Goal: Information Seeking & Learning: Check status

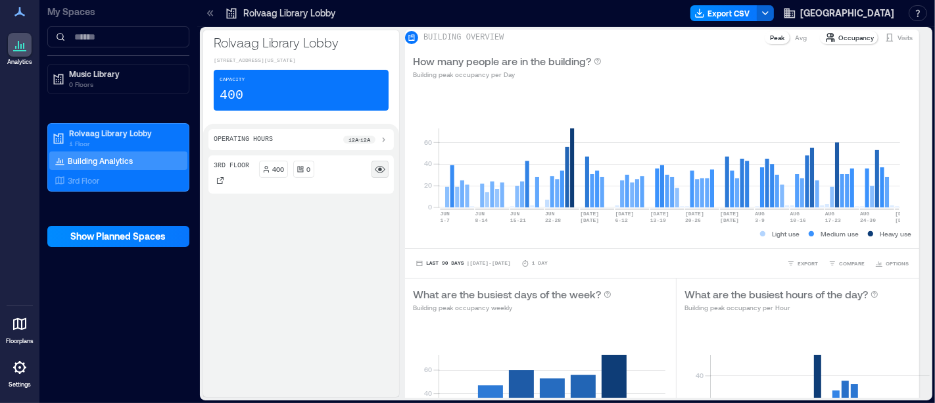
scroll to position [243, 0]
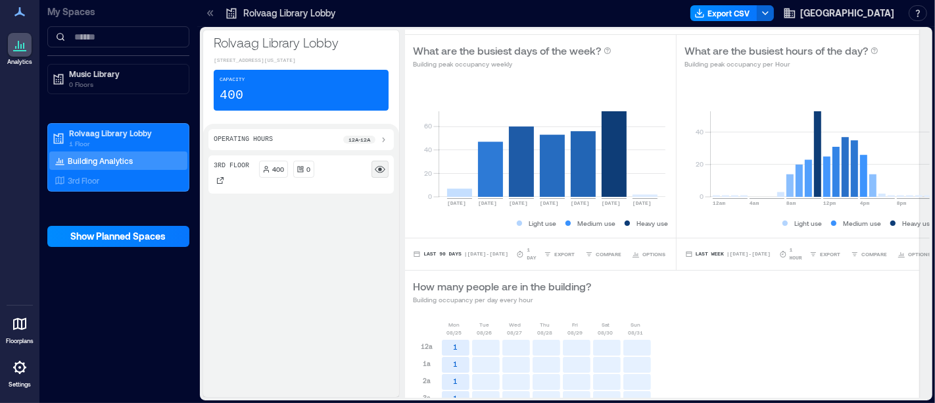
click at [376, 174] on rect at bounding box center [380, 169] width 11 height 11
click at [380, 174] on icon at bounding box center [380, 169] width 11 height 11
click at [380, 171] on circle at bounding box center [379, 169] width 3 height 3
click at [84, 181] on p "3rd Floor" at bounding box center [84, 180] width 32 height 11
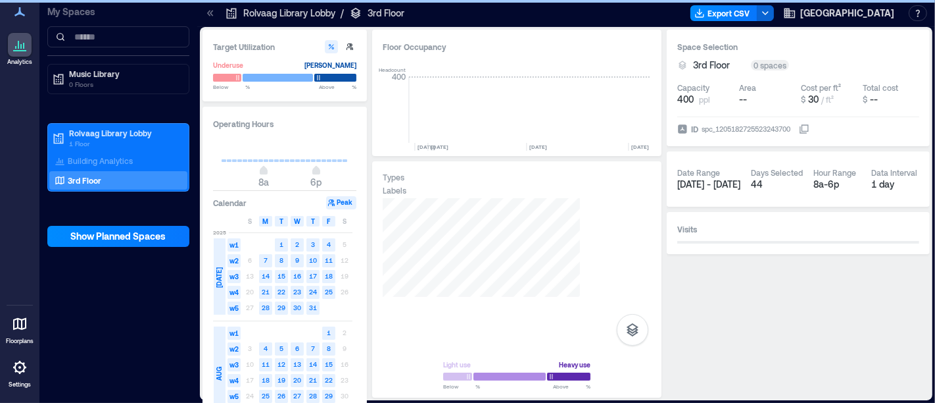
scroll to position [0, 5584]
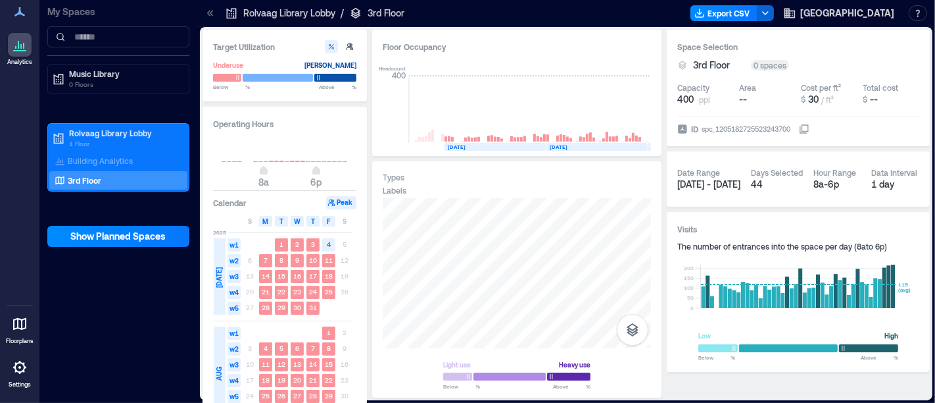
click at [355, 365] on div "S M T W T F S [DATE] w1 1 2 3 4 5 w2 6 7 8 9 10 11 12 w3 13 14 15 16 17 18 19 w…" at bounding box center [284, 360] width 143 height 293
click at [327, 393] on text "29" at bounding box center [329, 395] width 8 height 8
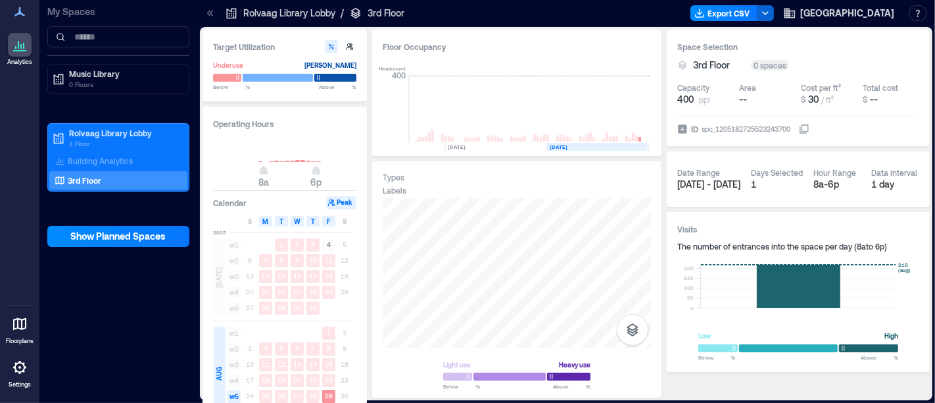
click at [305, 14] on p "Rolvaag Library Lobby" at bounding box center [289, 13] width 92 height 13
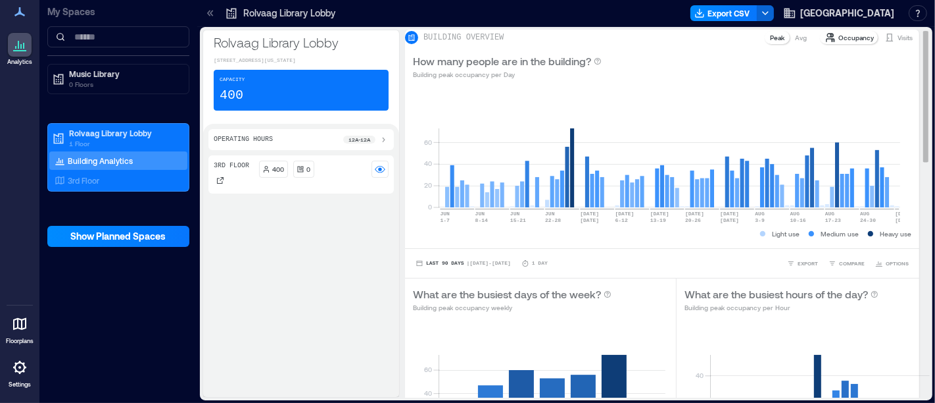
click at [898, 43] on p "Visits" at bounding box center [905, 37] width 15 height 11
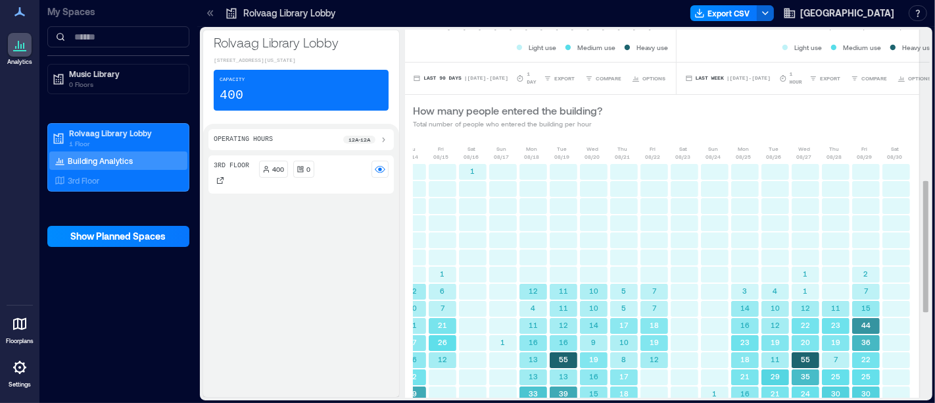
scroll to position [663, 0]
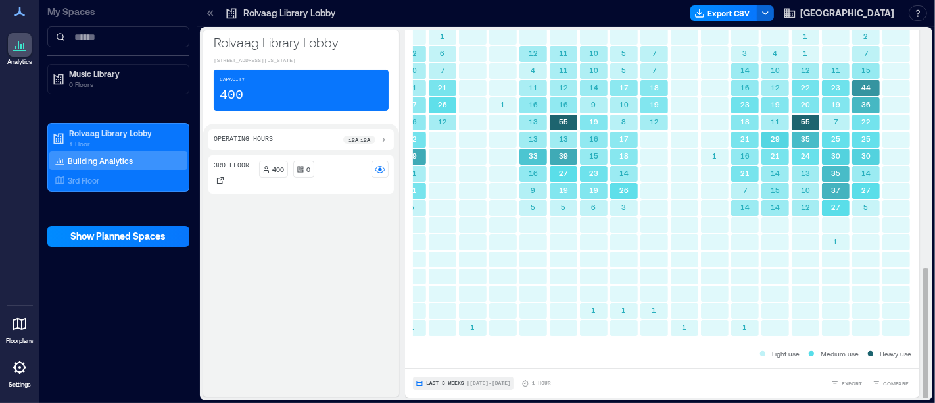
click at [439, 383] on span "Last 3 Weeks" at bounding box center [445, 383] width 38 height 0
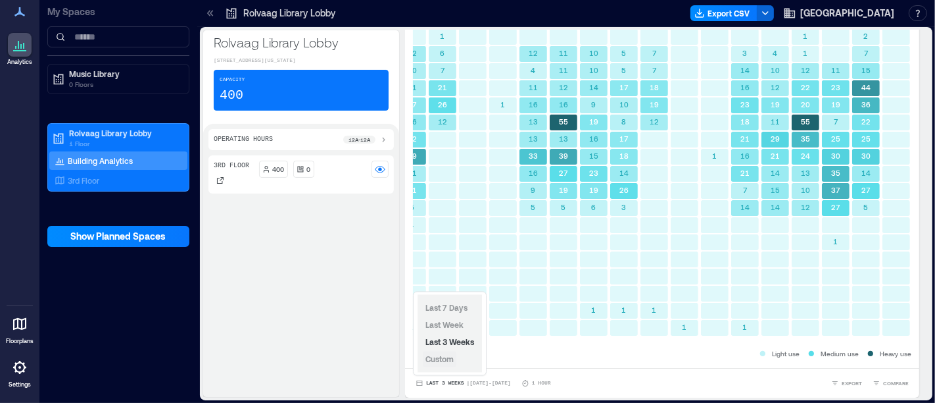
click at [443, 363] on span "Custom" at bounding box center [440, 359] width 28 height 9
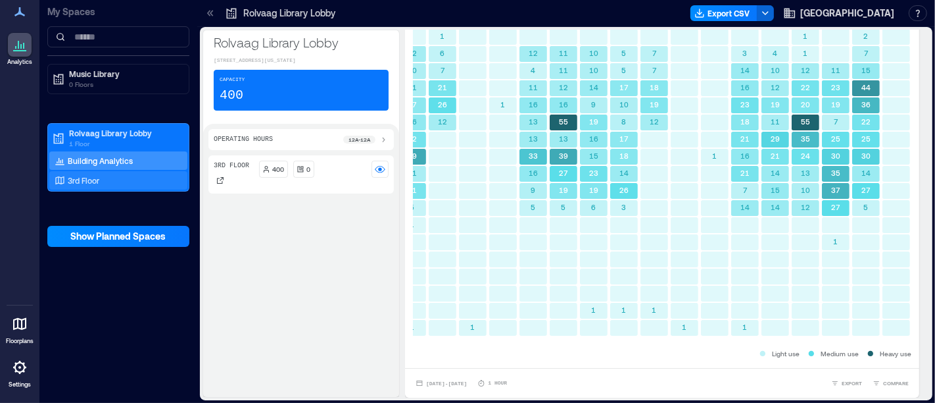
click at [97, 179] on p "3rd Floor" at bounding box center [84, 180] width 32 height 11
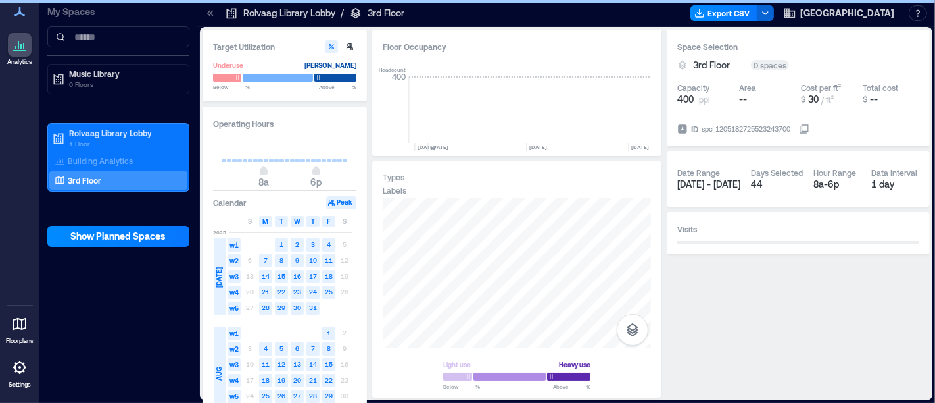
scroll to position [0, 5584]
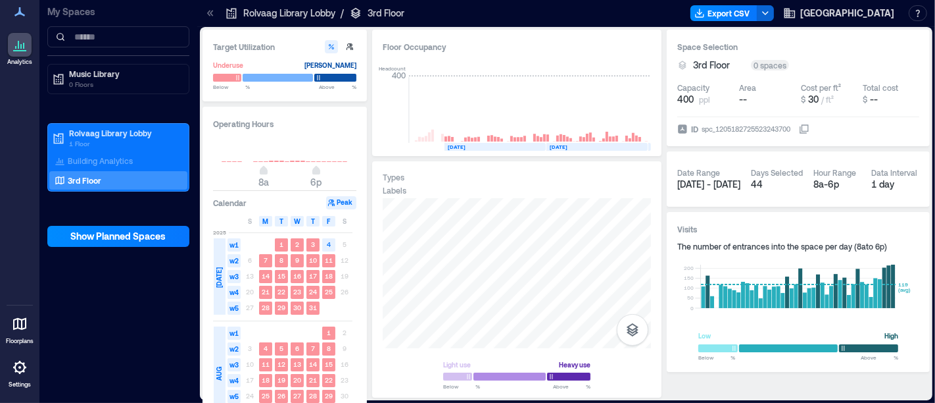
click at [19, 372] on icon at bounding box center [19, 366] width 13 height 13
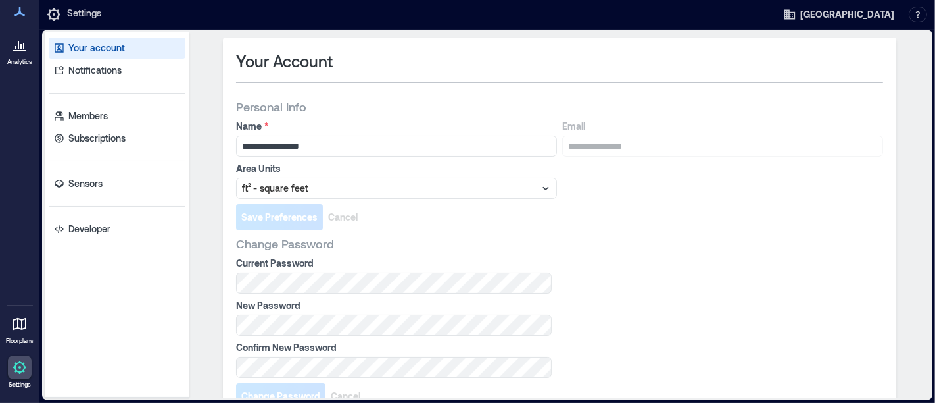
click at [20, 319] on icon at bounding box center [19, 324] width 13 height 12
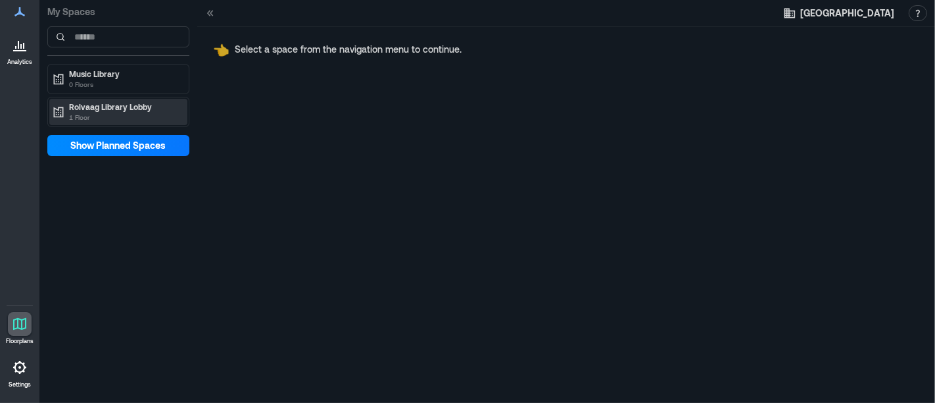
click at [80, 107] on p "Rolvaag Library Lobby" at bounding box center [124, 106] width 111 height 11
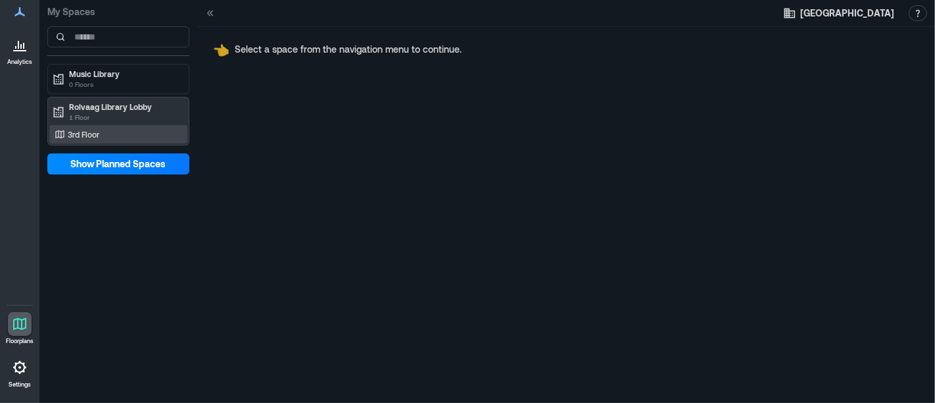
click at [89, 128] on div "3rd Floor" at bounding box center [116, 134] width 128 height 13
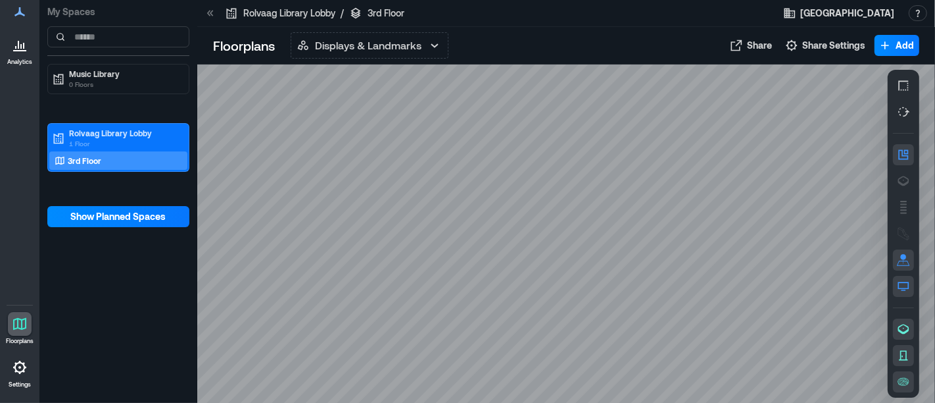
click at [19, 20] on icon at bounding box center [20, 12] width 16 height 16
click at [21, 12] on icon at bounding box center [20, 12] width 16 height 16
